Goal: Task Accomplishment & Management: Use online tool/utility

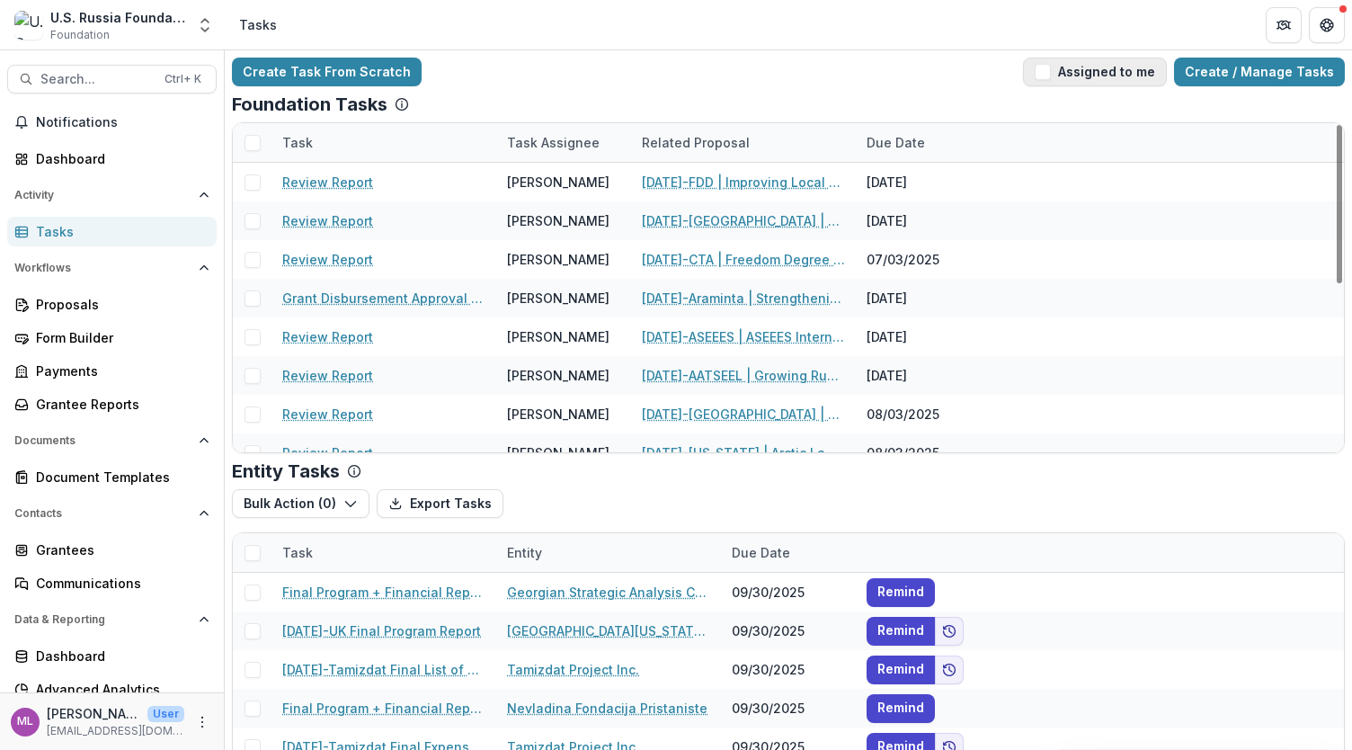
click at [1041, 70] on button "Assigned to me" at bounding box center [1095, 72] width 144 height 29
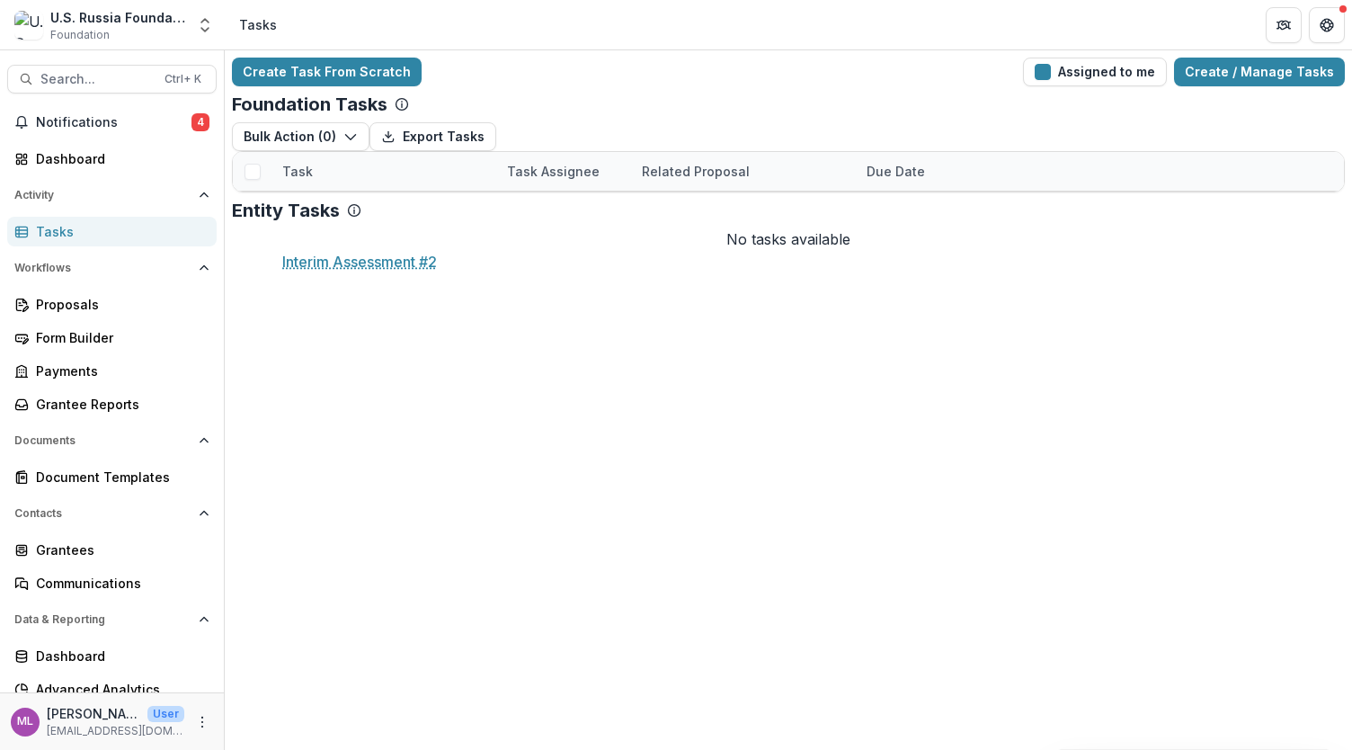
click at [385, 220] on link "Interim Assessment #2" at bounding box center [353, 210] width 143 height 19
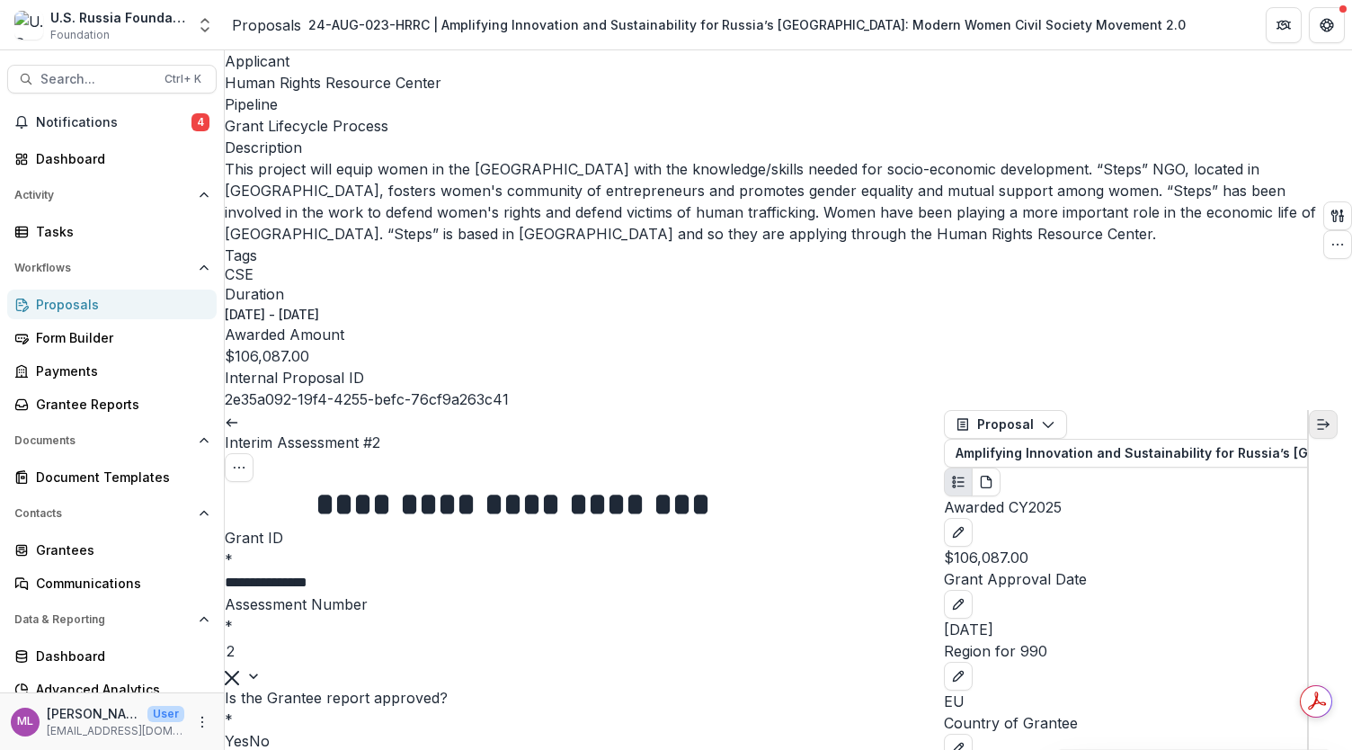
click at [1331, 417] on icon "Expand right" at bounding box center [1323, 424] width 14 height 14
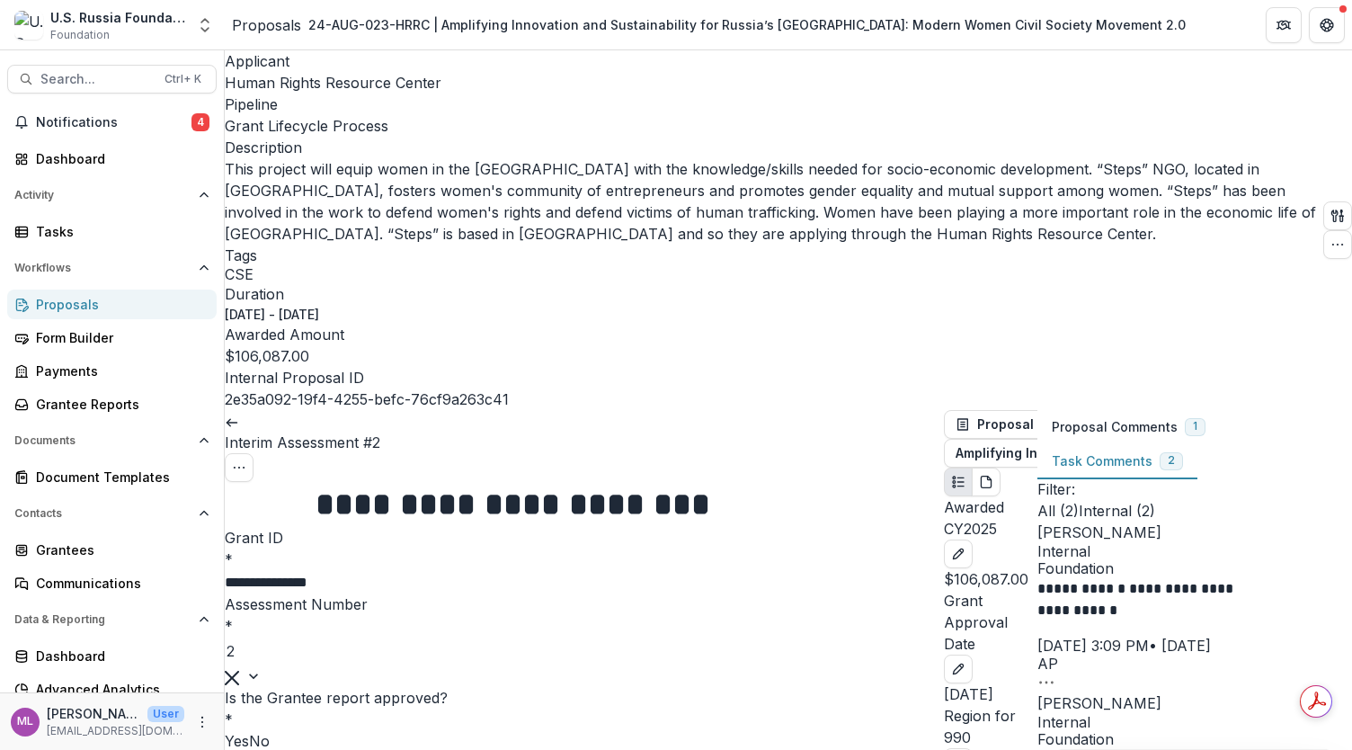
click at [980, 568] on p "$106,087.00" at bounding box center [991, 579] width 94 height 22
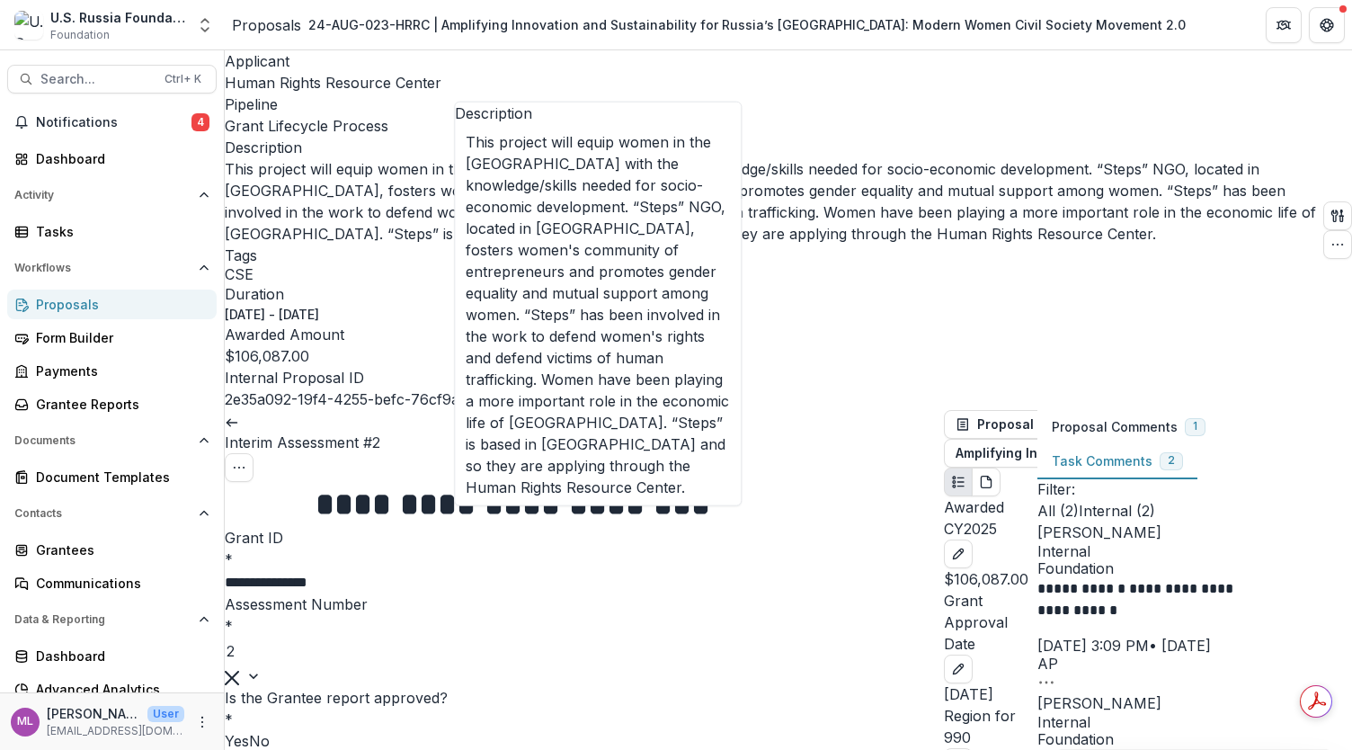
click at [638, 158] on p "This project will equip women in the [GEOGRAPHIC_DATA] with the knowledge/skill…" at bounding box center [771, 201] width 1092 height 86
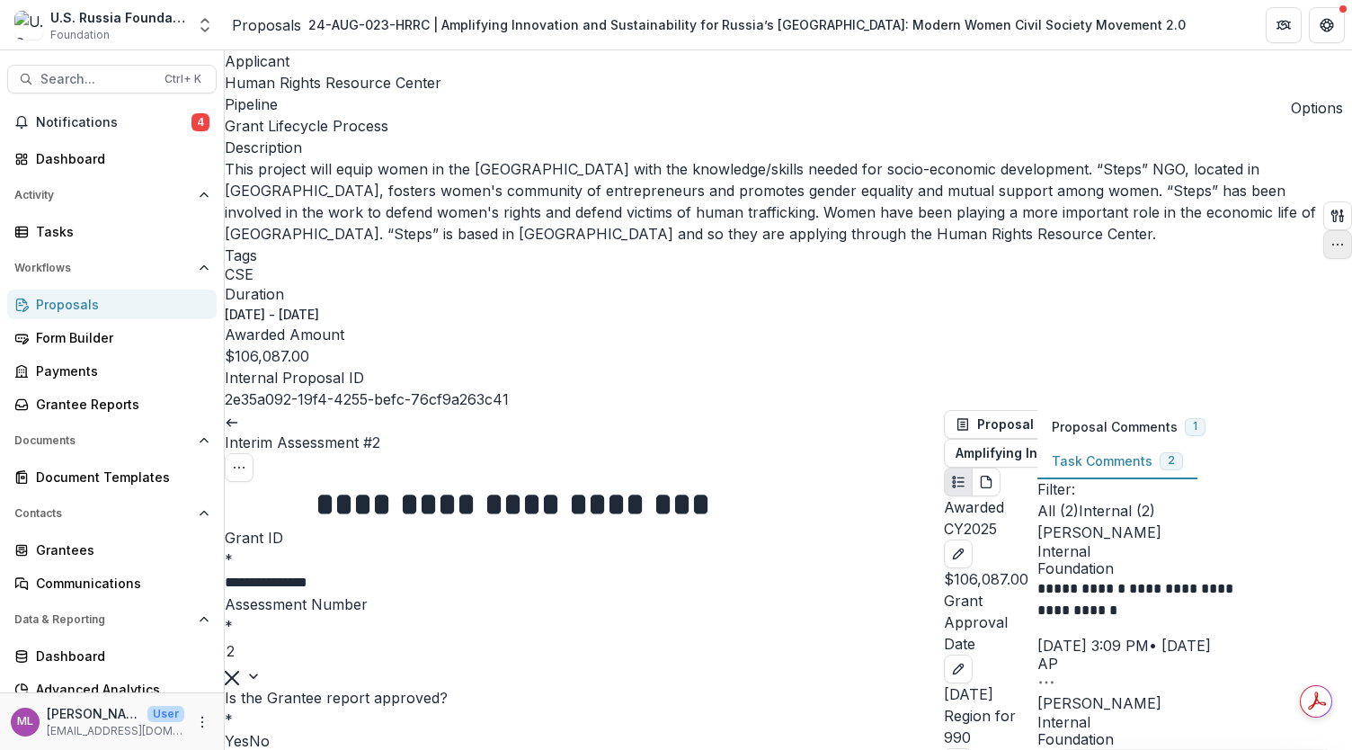
click at [1331, 237] on icon "button" at bounding box center [1338, 244] width 14 height 14
